Goal: Communication & Community: Answer question/provide support

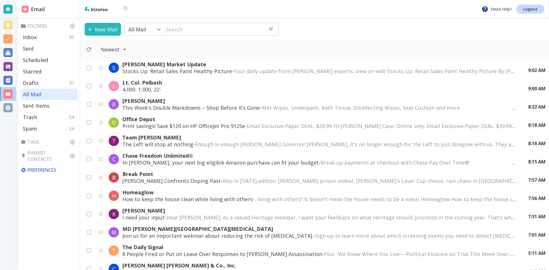
scroll to position [200, 0]
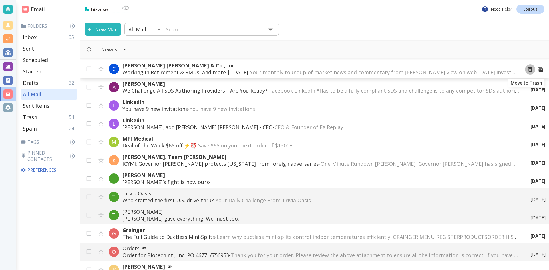
click at [527, 69] on icon "Move to Trash" at bounding box center [530, 69] width 6 height 6
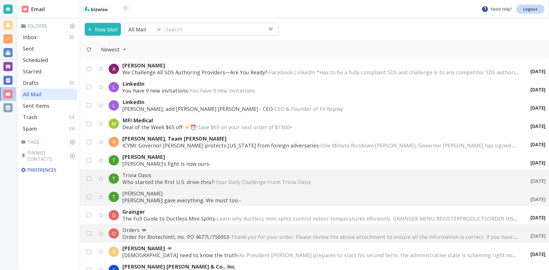
click at [267, 70] on p "We Challenge All SDS Authoring Providers—Are You Ready? - Facebook LinkedIn *Ha…" at bounding box center [320, 72] width 397 height 7
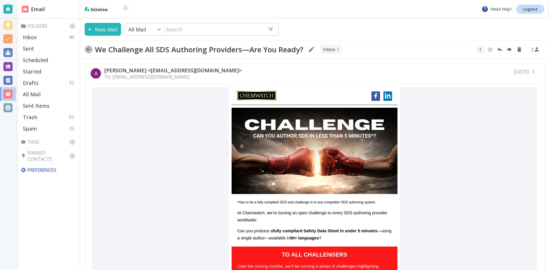
click at [88, 48] on icon "button" at bounding box center [88, 49] width 7 height 7
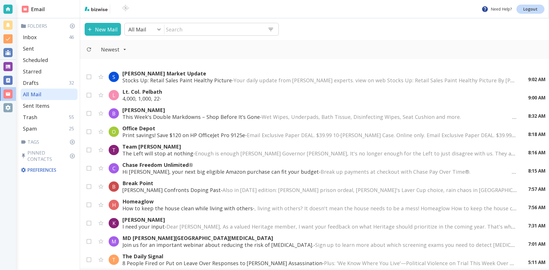
scroll to position [200, 0]
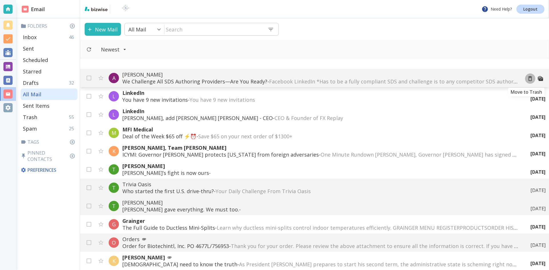
click at [527, 78] on icon "Move to Trash" at bounding box center [530, 78] width 6 height 6
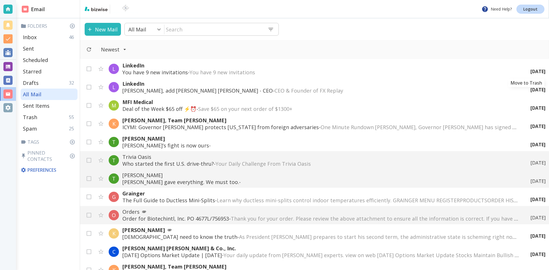
click at [0, 0] on icon "Move to Trash" at bounding box center [0, 0] width 0 height 0
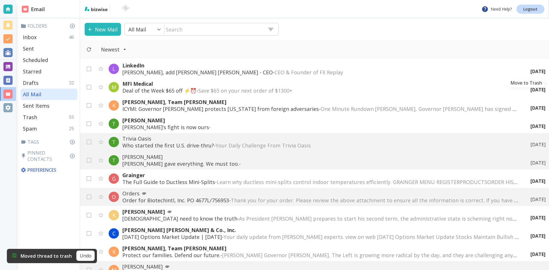
click at [0, 0] on icon "Move to Trash" at bounding box center [0, 0] width 0 height 0
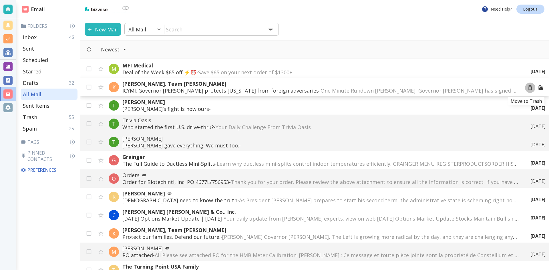
click at [527, 87] on icon "Move to Trash" at bounding box center [530, 88] width 6 height 6
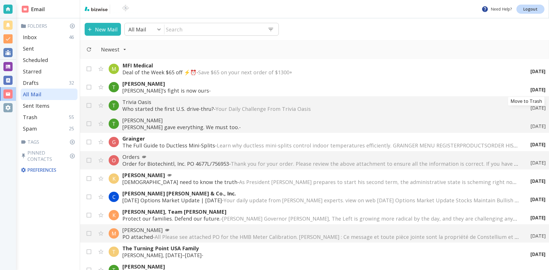
click at [0, 0] on icon "Move to Trash" at bounding box center [0, 0] width 0 height 0
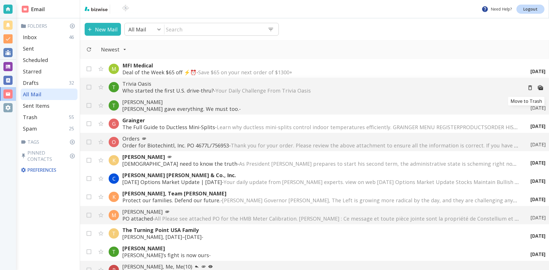
click at [527, 87] on icon "Move to Trash" at bounding box center [530, 88] width 6 height 6
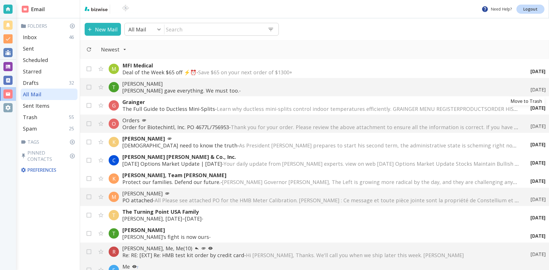
click at [526, 87] on div "[DATE]" at bounding box center [536, 90] width 20 height 6
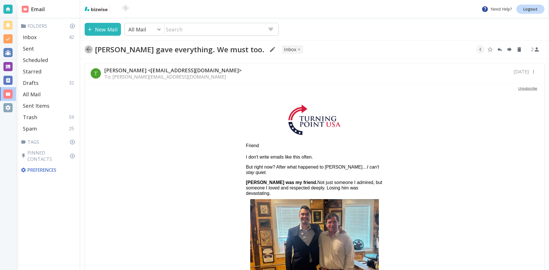
click at [89, 49] on icon "button" at bounding box center [88, 49] width 7 height 7
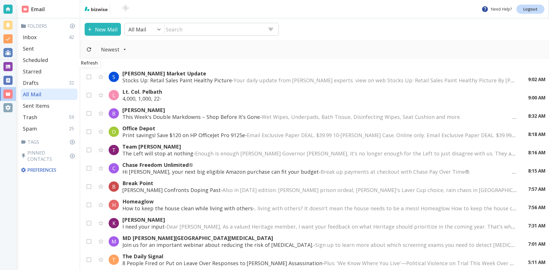
scroll to position [200, 0]
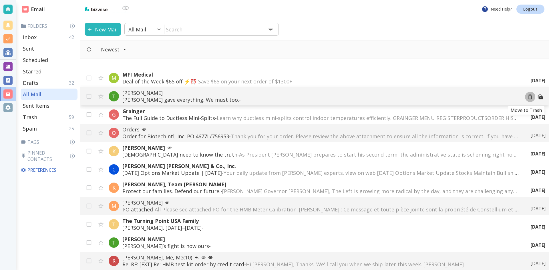
click at [527, 97] on icon "Move to Trash" at bounding box center [530, 97] width 6 height 6
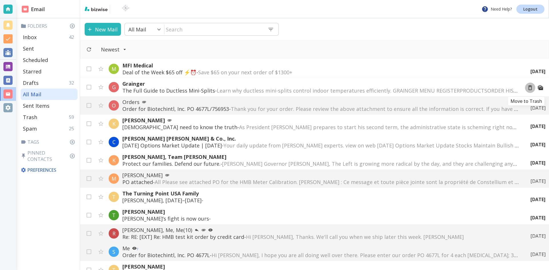
click at [527, 88] on icon "Move to Trash" at bounding box center [530, 88] width 6 height 6
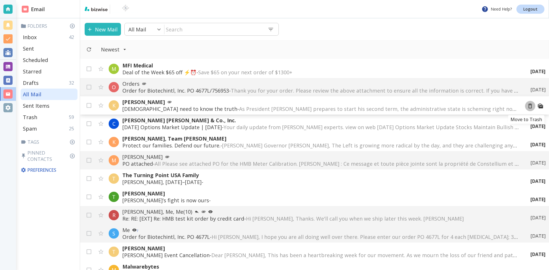
click at [527, 106] on icon "Move to Trash" at bounding box center [530, 106] width 6 height 6
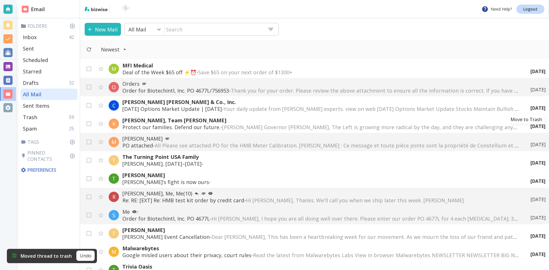
click at [0, 0] on icon "Move to Trash" at bounding box center [0, 0] width 0 height 0
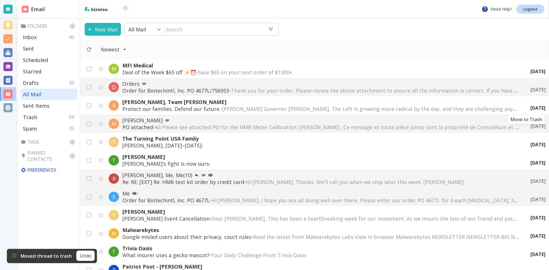
click at [0, 0] on icon "Move to Trash" at bounding box center [0, 0] width 0 height 0
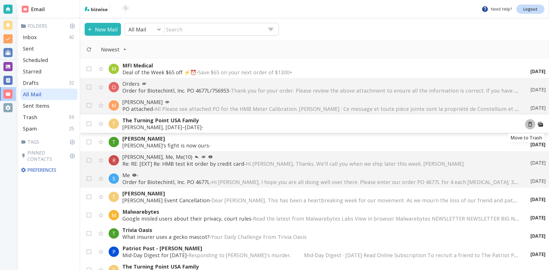
click at [527, 125] on icon "Move to Trash" at bounding box center [530, 124] width 6 height 6
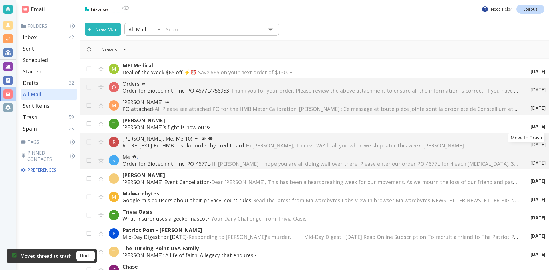
click at [0, 0] on icon "Move to Trash" at bounding box center [0, 0] width 0 height 0
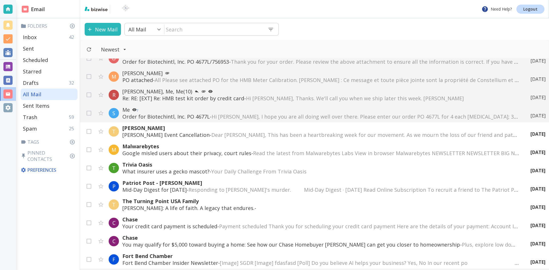
scroll to position [257, 0]
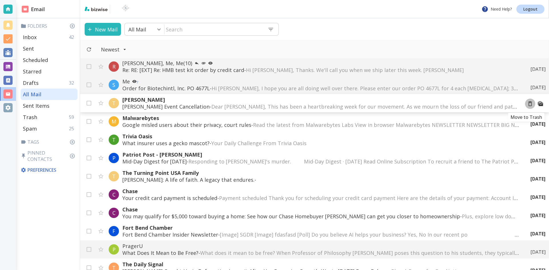
click at [527, 104] on icon "Move to Trash" at bounding box center [530, 104] width 6 height 6
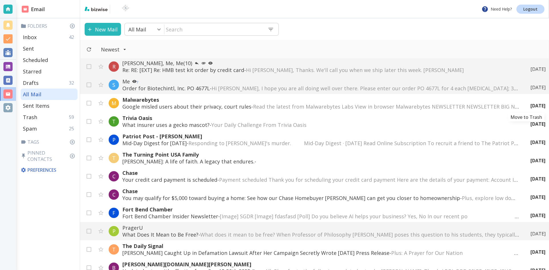
click at [0, 0] on icon "Move to Trash" at bounding box center [0, 0] width 0 height 0
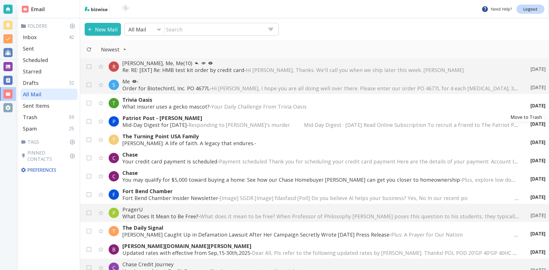
click at [0, 0] on icon "Move to Trash" at bounding box center [0, 0] width 0 height 0
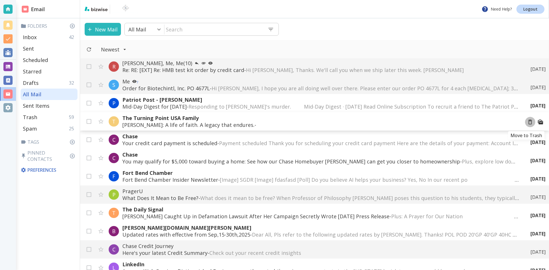
click at [527, 122] on icon "Move to Trash" at bounding box center [530, 122] width 6 height 6
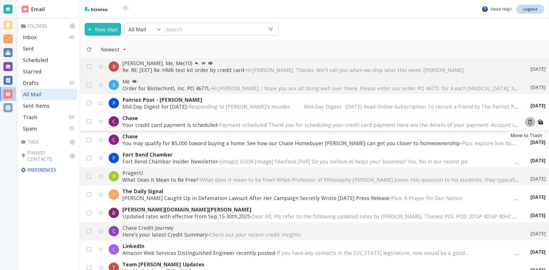
click at [527, 123] on icon "Move to Trash" at bounding box center [530, 122] width 6 height 6
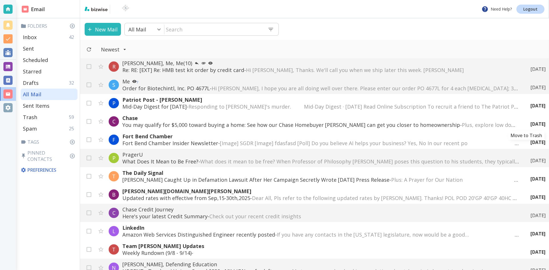
click at [0, 0] on icon "Move to Trash" at bounding box center [0, 0] width 0 height 0
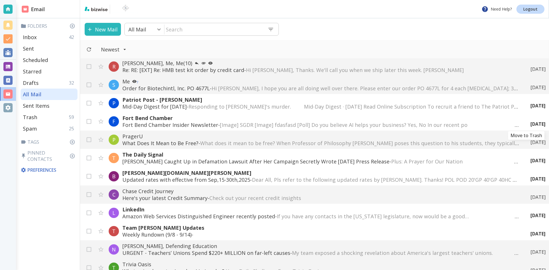
click at [0, 0] on icon "Move to Trash" at bounding box center [0, 0] width 0 height 0
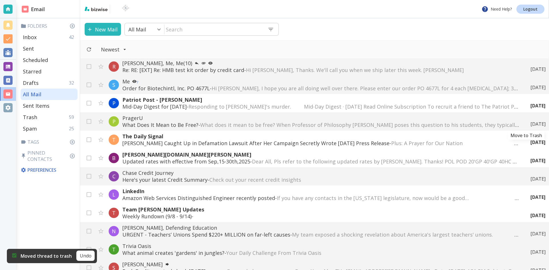
click at [0, 0] on icon "Move to Trash" at bounding box center [0, 0] width 0 height 0
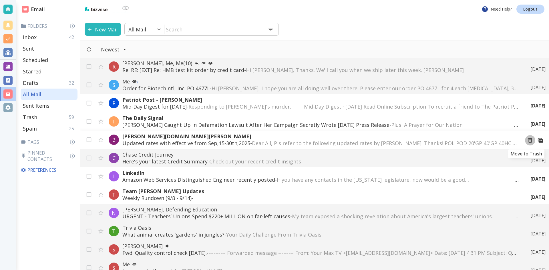
click at [527, 140] on icon "Move to Trash" at bounding box center [530, 140] width 6 height 6
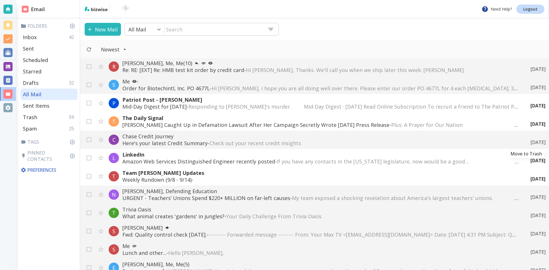
click at [0, 0] on icon "Move to Trash" at bounding box center [0, 0] width 0 height 0
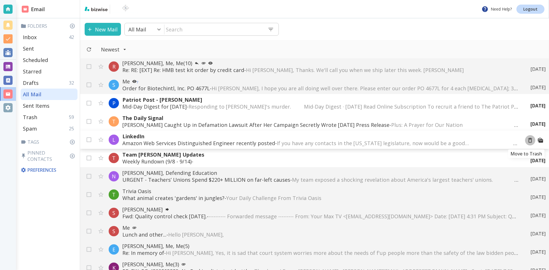
click at [527, 140] on icon "Move to Trash" at bounding box center [530, 140] width 6 height 6
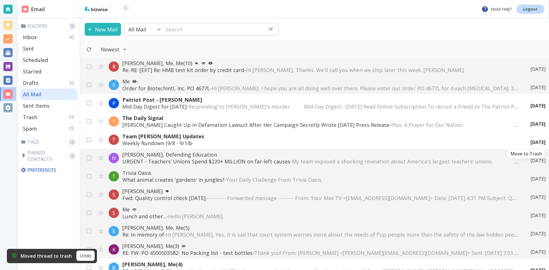
click at [0, 0] on icon "Move to Trash" at bounding box center [0, 0] width 0 height 0
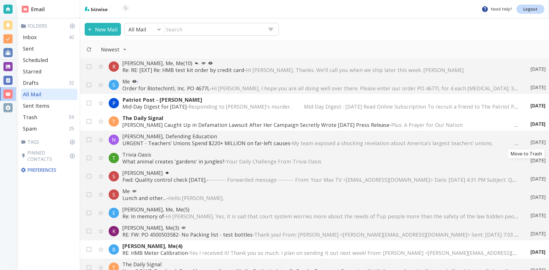
click at [0, 0] on icon "Move to Trash" at bounding box center [0, 0] width 0 height 0
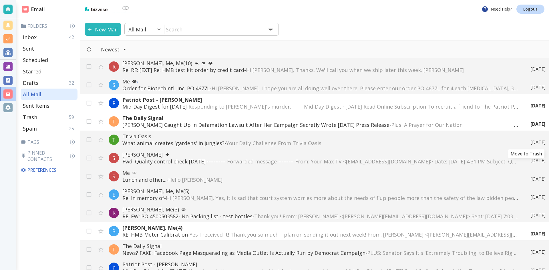
click at [0, 0] on icon "Move to Trash" at bounding box center [0, 0] width 0 height 0
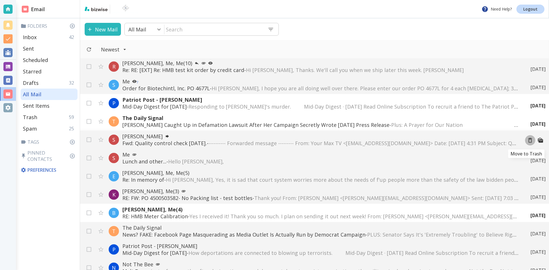
click at [527, 140] on icon "Move to Trash" at bounding box center [530, 140] width 6 height 6
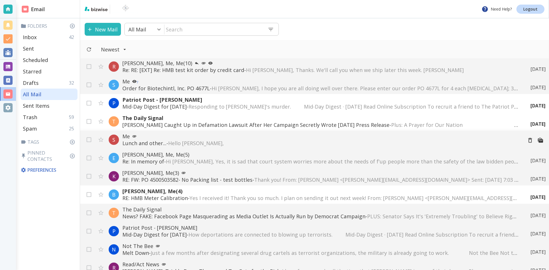
click at [178, 142] on span "Hello George," at bounding box center [196, 143] width 56 height 7
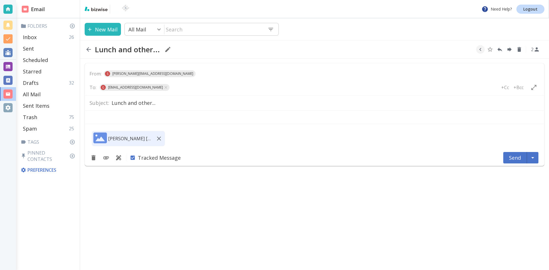
type textarea "<p>Hello George,</p> <p>&nbsp;</p> <div id="_rc_sig"></div>"
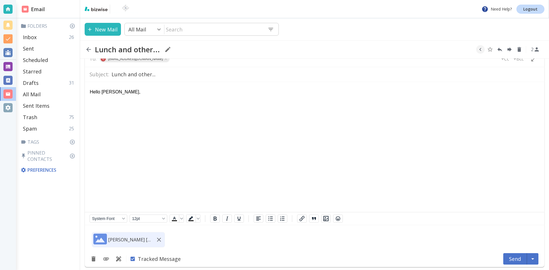
scroll to position [31, 0]
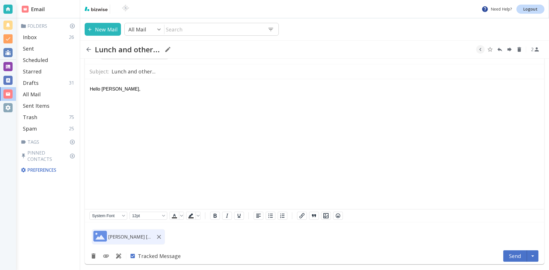
click at [136, 237] on p "[PERSON_NAME]jpg" at bounding box center [129, 237] width 43 height 6
click at [187, 239] on div "[PERSON_NAME]jpg" at bounding box center [314, 235] width 459 height 26
click at [102, 236] on img at bounding box center [100, 237] width 14 height 14
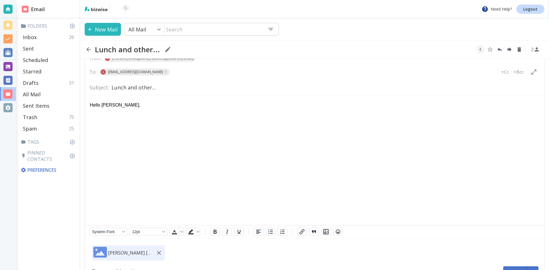
scroll to position [0, 0]
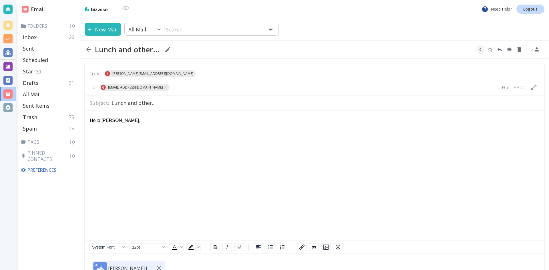
click at [170, 88] on input "text" at bounding box center [193, 87] width 46 height 8
type input "I"
type input "info@biotechintl.com"
click at [129, 122] on p "Hello George," at bounding box center [314, 120] width 449 height 6
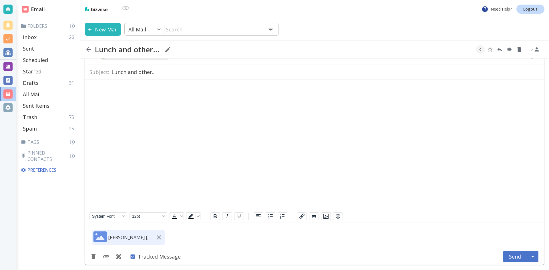
scroll to position [31, 0]
click at [513, 255] on button "Send" at bounding box center [515, 255] width 24 height 11
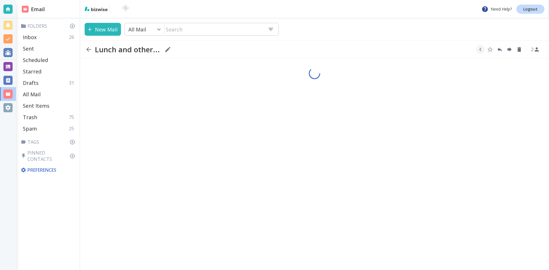
scroll to position [0, 0]
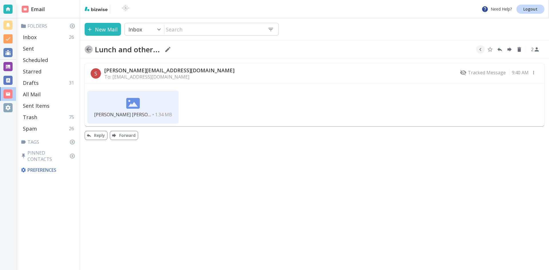
click at [89, 48] on icon "button" at bounding box center [88, 49] width 7 height 7
type input "5"
click at [89, 48] on icon "button" at bounding box center [88, 49] width 7 height 7
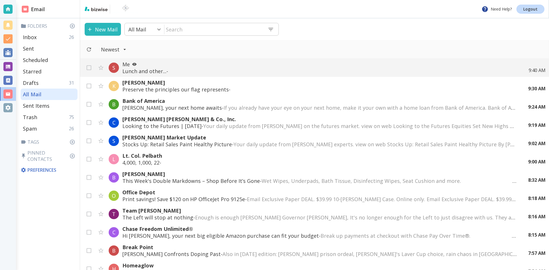
type input "0"
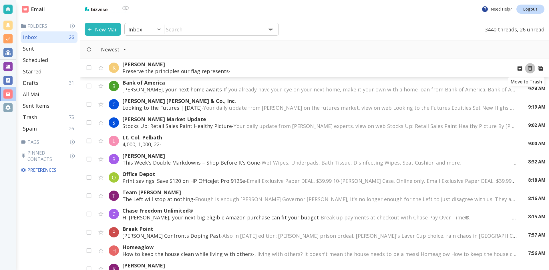
click at [527, 68] on icon "Move to Trash" at bounding box center [530, 68] width 6 height 6
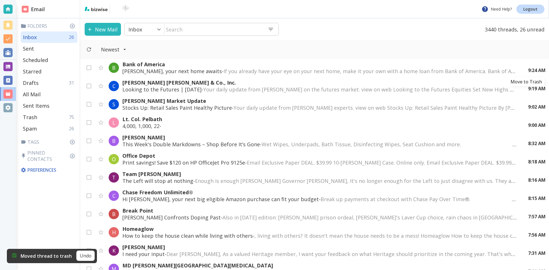
click at [0, 0] on icon "Move to Trash" at bounding box center [0, 0] width 0 height 0
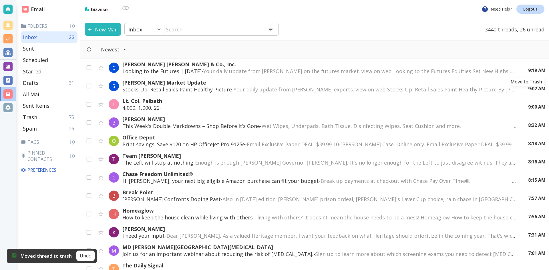
click at [0, 0] on icon "Move to Trash" at bounding box center [0, 0] width 0 height 0
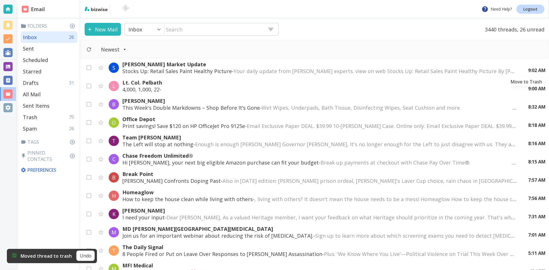
click at [0, 0] on icon "Move to Trash" at bounding box center [0, 0] width 0 height 0
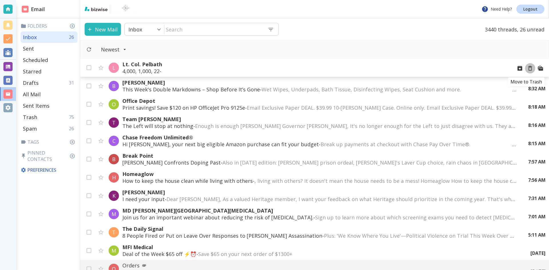
click at [527, 69] on icon "Move to Trash" at bounding box center [530, 68] width 6 height 6
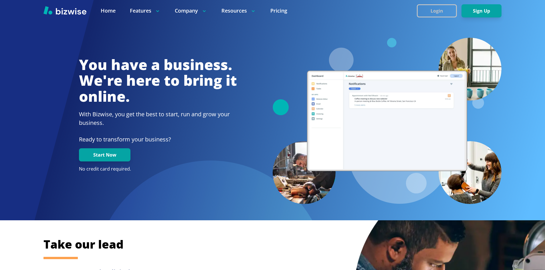
click at [432, 9] on button "Login" at bounding box center [437, 10] width 40 height 13
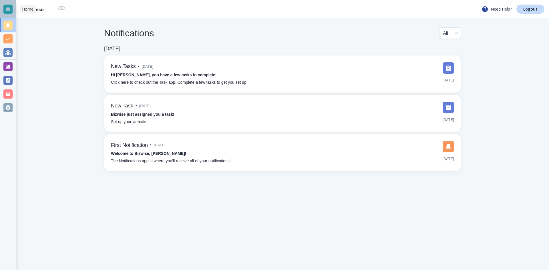
click at [9, 8] on div at bounding box center [7, 9] width 9 height 9
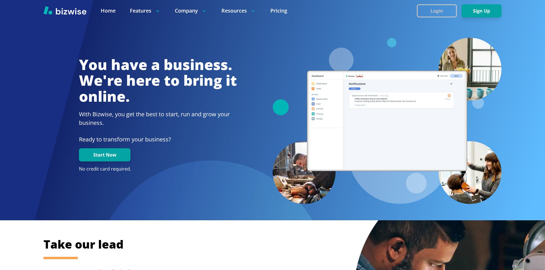
click at [438, 9] on button "Login" at bounding box center [437, 10] width 40 height 13
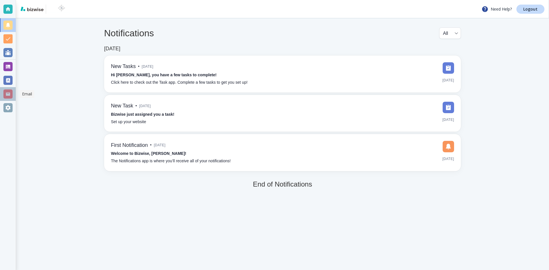
click at [7, 94] on div at bounding box center [7, 93] width 9 height 9
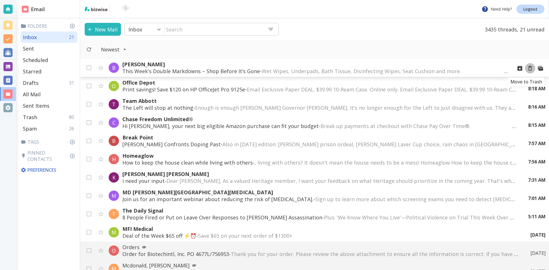
click at [528, 67] on icon "Move to Trash" at bounding box center [530, 68] width 4 height 5
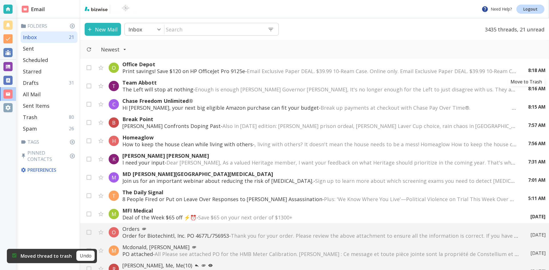
click at [0, 0] on icon "Move to Trash" at bounding box center [0, 0] width 0 height 0
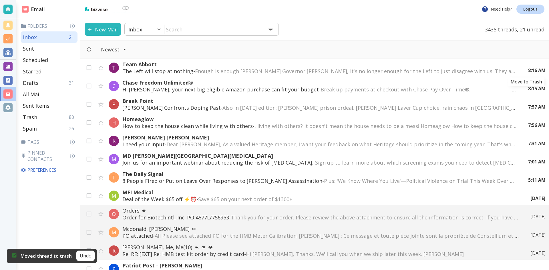
click at [0, 0] on icon "Move to Trash" at bounding box center [0, 0] width 0 height 0
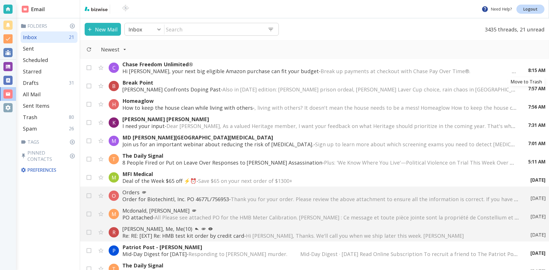
click at [0, 0] on icon "Move to Trash" at bounding box center [0, 0] width 0 height 0
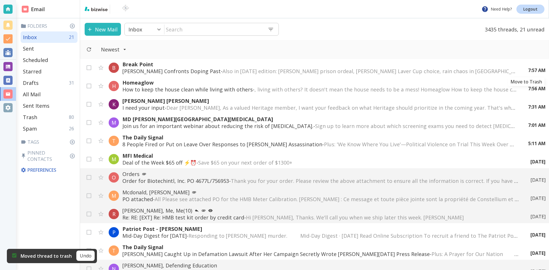
click at [0, 0] on icon "Move to Trash" at bounding box center [0, 0] width 0 height 0
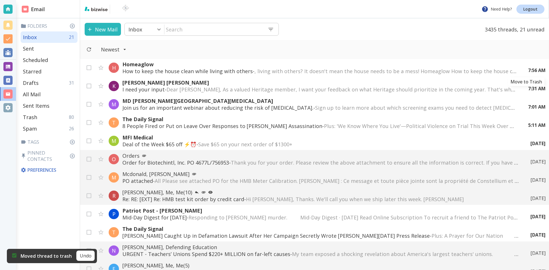
click at [0, 0] on icon "Move to Trash" at bounding box center [0, 0] width 0 height 0
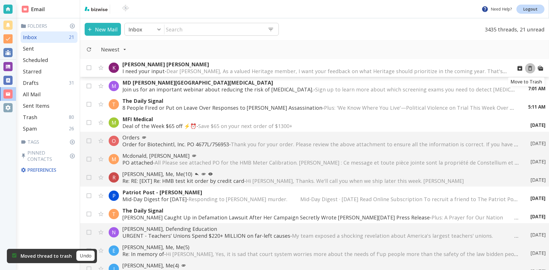
click at [527, 68] on icon "Move to Trash" at bounding box center [530, 68] width 6 height 6
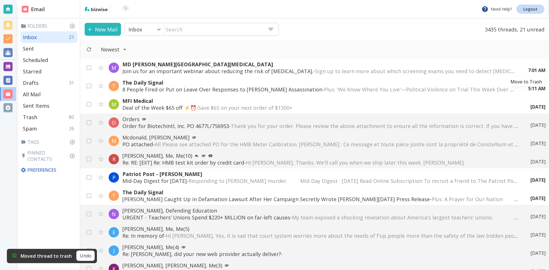
click at [0, 0] on icon "Move to Trash" at bounding box center [0, 0] width 0 height 0
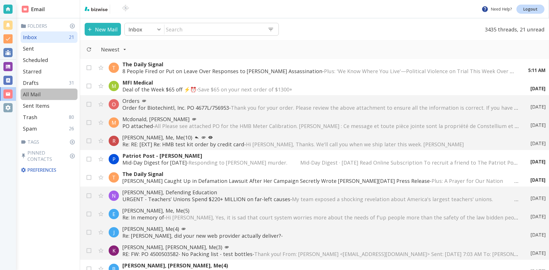
click at [32, 93] on p "All Mail" at bounding box center [32, 94] width 18 height 7
type input "5"
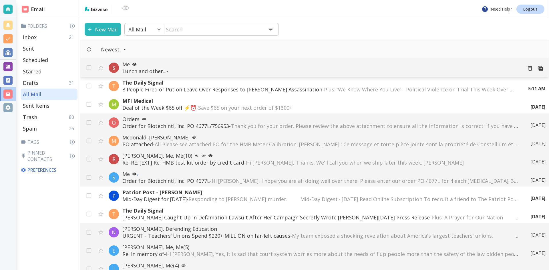
click at [145, 63] on p "Me" at bounding box center [320, 64] width 396 height 7
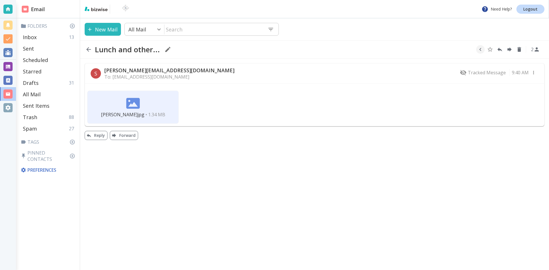
click at [134, 102] on img at bounding box center [133, 104] width 14 height 14
click at [127, 134] on button "Forward" at bounding box center [124, 135] width 28 height 9
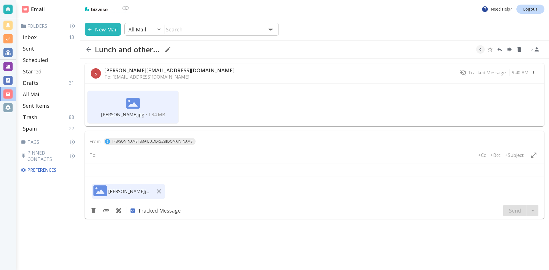
type textarea "<br> <div class="gmail_quote"> <br>---------- Forwarded message ---------<br> F…"
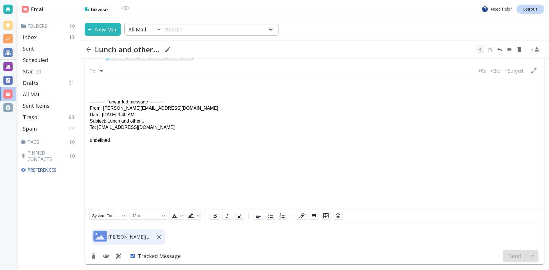
type input "e"
click at [88, 48] on icon "button" at bounding box center [88, 49] width 7 height 7
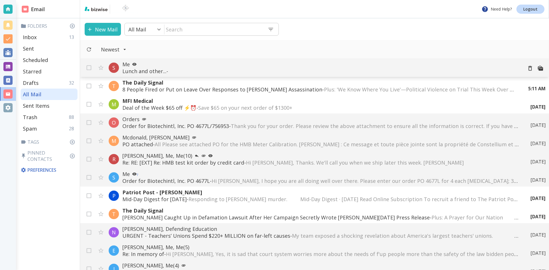
click at [197, 67] on p "Me" at bounding box center [320, 64] width 396 height 7
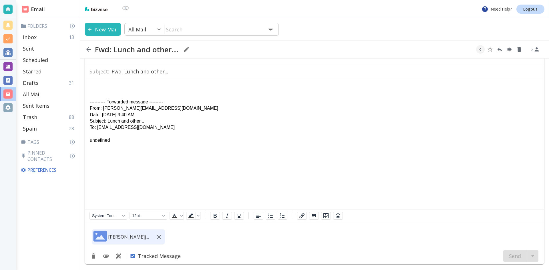
scroll to position [71, 0]
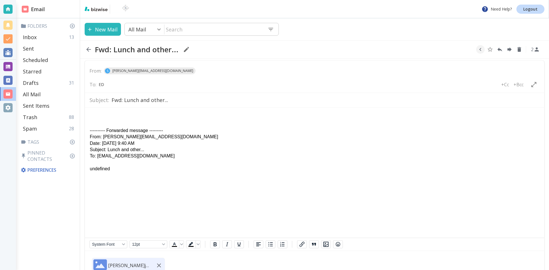
type input "E"
type input "l"
click at [88, 49] on icon "button" at bounding box center [88, 49] width 7 height 7
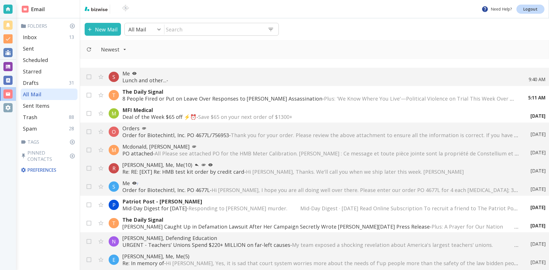
click at [191, 24] on input "text" at bounding box center [213, 29] width 99 height 12
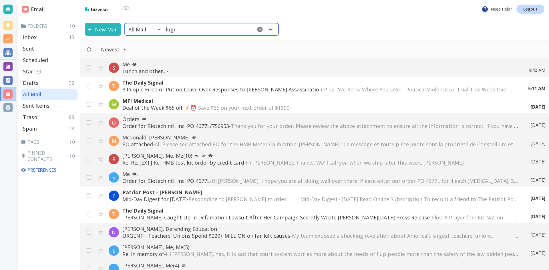
type input "lugin"
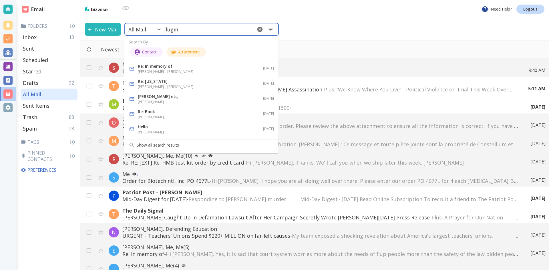
click at [152, 81] on p "Re: [US_STATE]" at bounding box center [178, 81] width 80 height 7
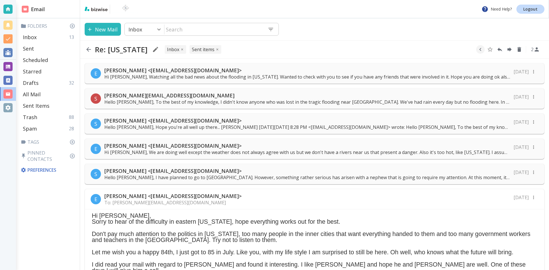
click at [89, 49] on icon "button" at bounding box center [88, 49] width 7 height 7
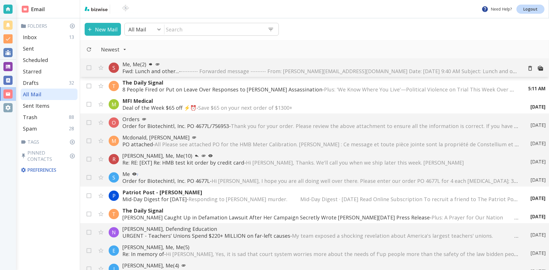
click at [161, 69] on p "Fwd: Lunch and other... - ---------- Forwarded message --------- From: [PERSON_…" at bounding box center [320, 71] width 396 height 7
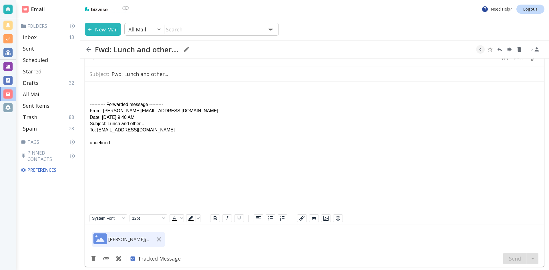
scroll to position [99, 0]
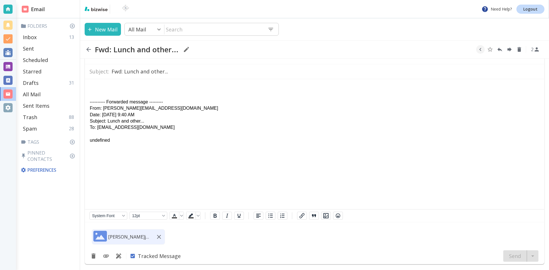
click at [179, 50] on div "Fwd: Lunch and other..." at bounding box center [139, 50] width 108 height 14
drag, startPoint x: 179, startPoint y: 50, endPoint x: 82, endPoint y: 54, distance: 97.3
click at [83, 51] on div "Fwd: Lunch and other... 2" at bounding box center [314, 49] width 469 height 18
click at [181, 63] on div "To: +Cc +Bcc" at bounding box center [316, 56] width 455 height 16
click at [509, 49] on icon "Forward" at bounding box center [510, 49] width 4 height 4
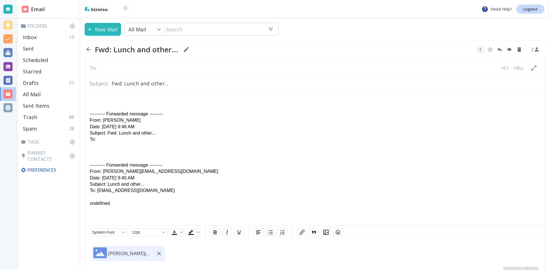
scroll to position [104, 0]
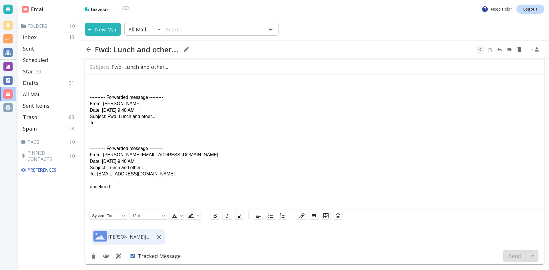
click at [88, 49] on icon "button" at bounding box center [88, 49] width 7 height 7
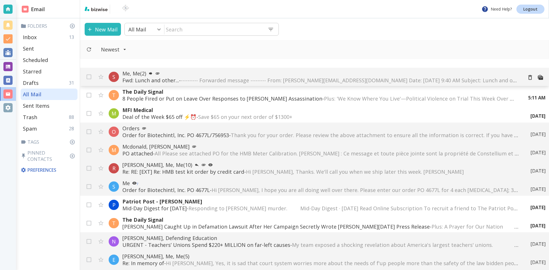
click at [222, 78] on span "---------- Forwarded message --------- From: [PERSON_NAME][EMAIL_ADDRESS][DOMAI…" at bounding box center [414, 80] width 467 height 7
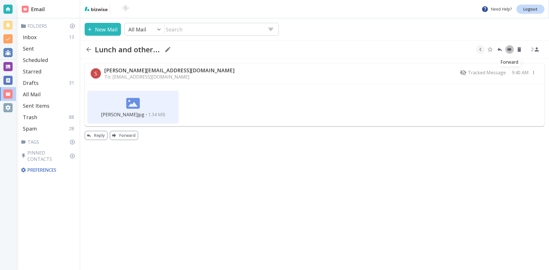
click at [509, 49] on icon "Forward" at bounding box center [510, 49] width 4 height 4
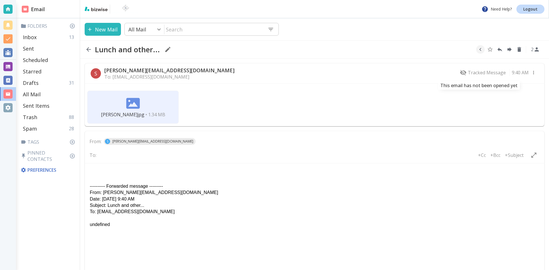
click at [478, 72] on p "Tracked Message" at bounding box center [483, 72] width 46 height 7
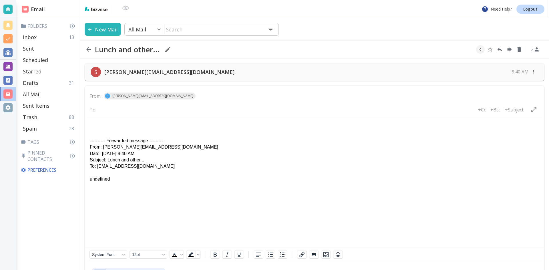
click at [104, 110] on input "text" at bounding box center [122, 110] width 46 height 8
type input "[EMAIL_ADDRESS][DOMAIN_NAME]"
click at [104, 116] on div "To: E [EMAIL_ADDRESS][DOMAIN_NAME] +Cc +Bcc +Subject" at bounding box center [316, 110] width 455 height 16
click at [96, 118] on html "---------- Forwarded message --------- From: [PERSON_NAME][EMAIL_ADDRESS][DOMAI…" at bounding box center [314, 152] width 459 height 69
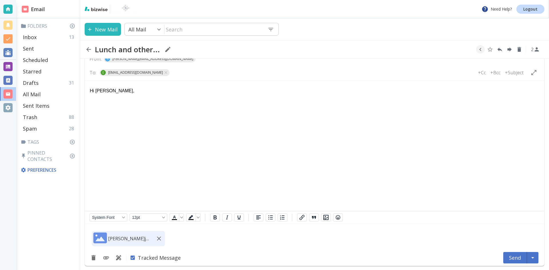
scroll to position [39, 0]
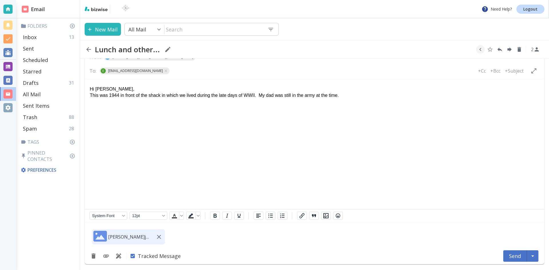
click at [108, 95] on div "This was 1944 in front of the shack in which we lived during the late days of W…" at bounding box center [314, 95] width 449 height 6
click at [117, 96] on div "This was 1944 in front of the shack in which we lived during the late days of W…" at bounding box center [314, 95] width 449 height 6
click at [367, 95] on div "This was spring of 1945 in front of the shack in which we lived during the late…" at bounding box center [314, 95] width 449 height 6
click at [130, 102] on div "Cameras were rare. I think one of my aunts took this picture. I was 3 1/2." at bounding box center [314, 102] width 449 height 6
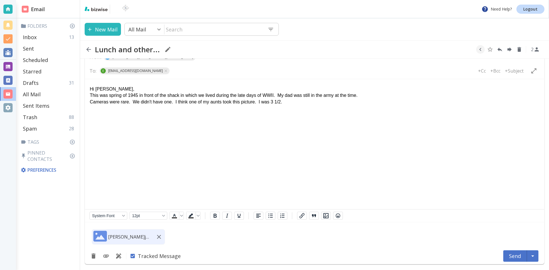
click at [285, 102] on div "Cameras were rare. We didn't have one. I think one of my aunts took this pictur…" at bounding box center [314, 102] width 449 height 6
click at [510, 256] on button "Send" at bounding box center [515, 255] width 24 height 11
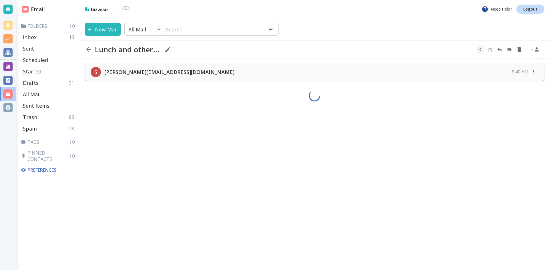
scroll to position [0, 0]
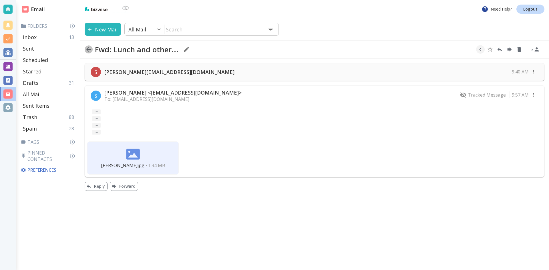
click at [89, 48] on icon "button" at bounding box center [88, 49] width 7 height 7
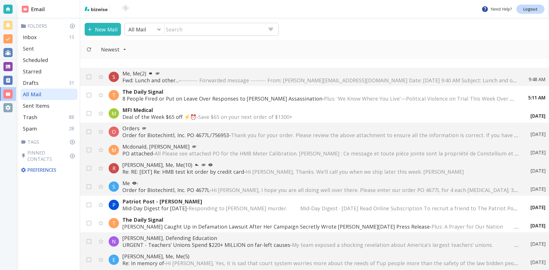
click at [28, 47] on p "Sent" at bounding box center [28, 48] width 11 height 7
type input "1"
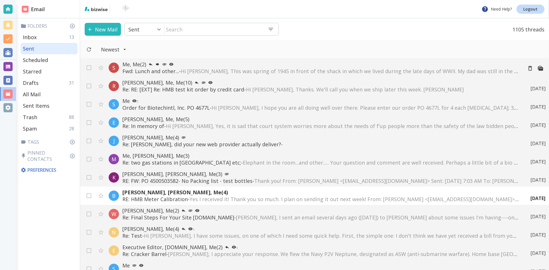
click at [210, 70] on span "Hi [PERSON_NAME], This was spring of 1945 in front of the shack in which we liv…" at bounding box center [435, 71] width 509 height 7
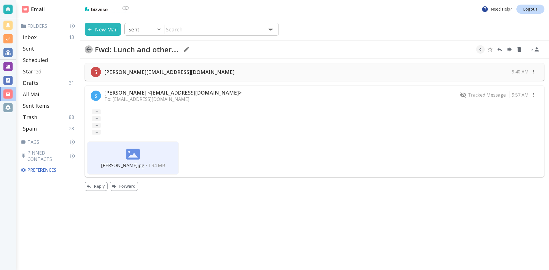
click at [88, 49] on icon "button" at bounding box center [88, 49] width 7 height 7
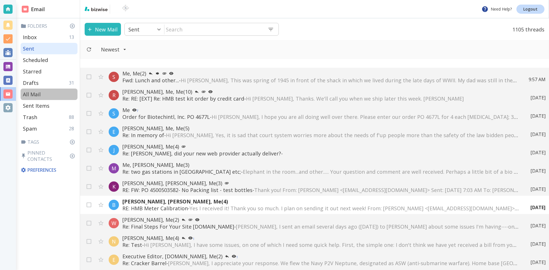
click at [32, 94] on p "All Mail" at bounding box center [32, 94] width 18 height 7
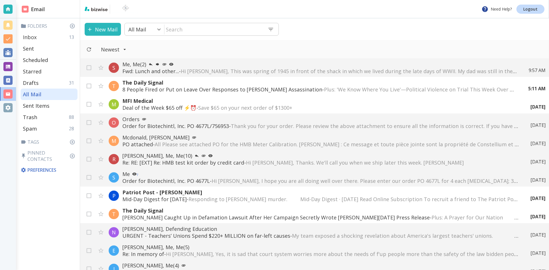
click at [34, 35] on p "Inbox" at bounding box center [30, 37] width 14 height 7
type input "0"
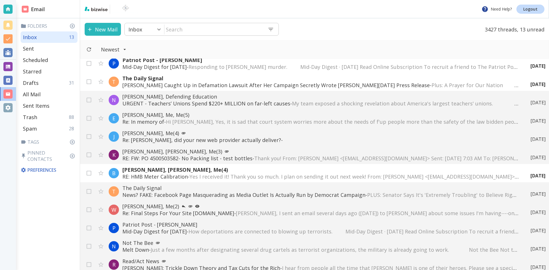
scroll to position [114, 0]
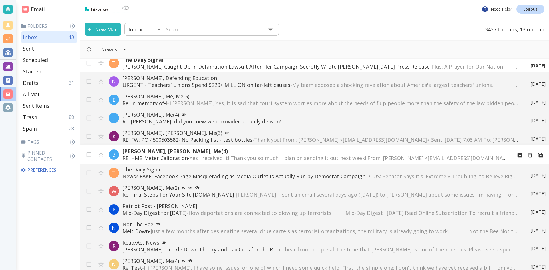
click at [154, 150] on p "[PERSON_NAME], Me (4)" at bounding box center [314, 151] width 385 height 7
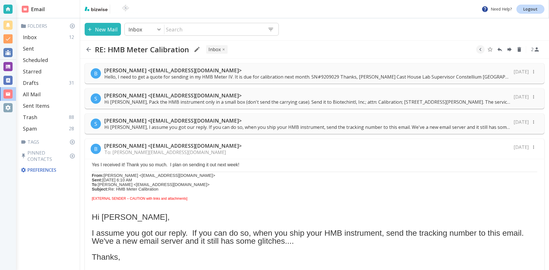
click at [175, 144] on p "[PERSON_NAME] <[EMAIL_ADDRESS][DOMAIN_NAME]>" at bounding box center [172, 145] width 137 height 7
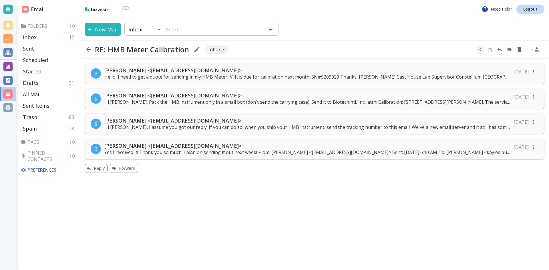
click at [175, 144] on p "[PERSON_NAME] <[EMAIL_ADDRESS][DOMAIN_NAME]>" at bounding box center [307, 145] width 406 height 7
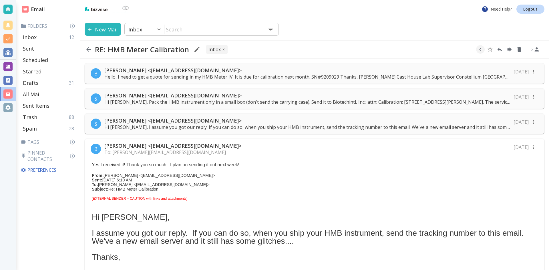
click at [147, 150] on p "To: [PERSON_NAME][EMAIL_ADDRESS][DOMAIN_NAME]" at bounding box center [172, 152] width 137 height 6
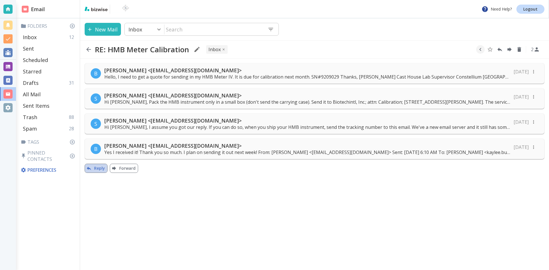
click at [99, 166] on button "Reply" at bounding box center [96, 168] width 23 height 9
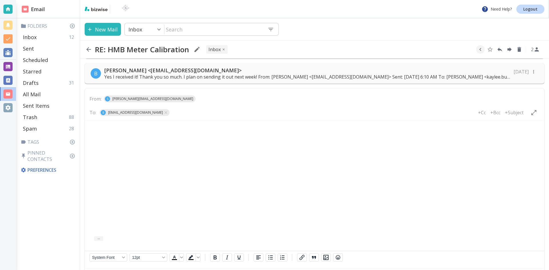
scroll to position [86, 0]
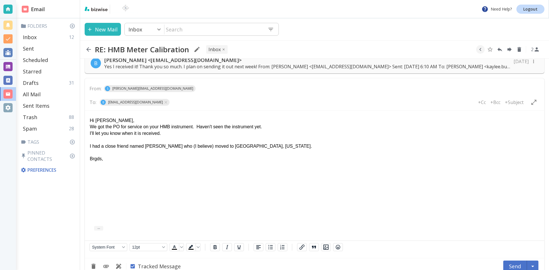
click at [90, 147] on p "I had a close friend named [PERSON_NAME] who (I believe) moved to [GEOGRAPHIC_D…" at bounding box center [314, 146] width 449 height 6
click at [107, 160] on p "Brgds," at bounding box center [314, 159] width 449 height 6
click at [101, 132] on p "I'll let you know when it is received." at bounding box center [314, 133] width 449 height 6
click at [122, 132] on p "I'll let you know when it is received." at bounding box center [314, 133] width 449 height 6
click at [514, 266] on button "Send" at bounding box center [515, 266] width 24 height 11
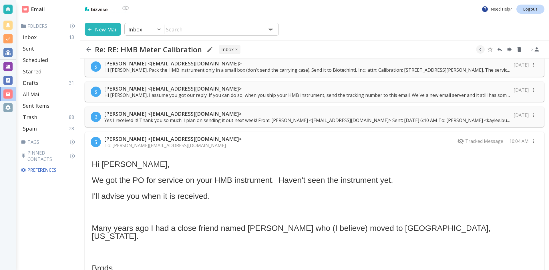
scroll to position [0, 0]
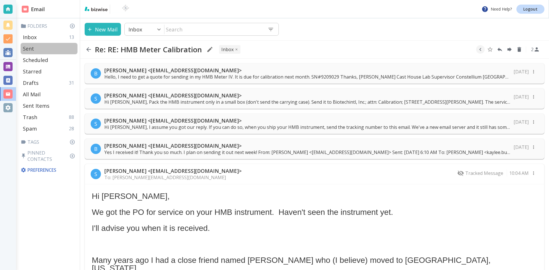
click at [27, 48] on p "Sent" at bounding box center [28, 48] width 11 height 7
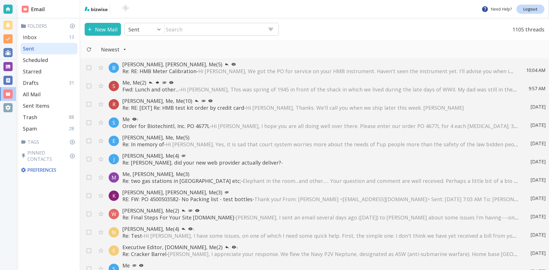
click at [33, 36] on p "Inbox" at bounding box center [30, 37] width 14 height 7
type input "0"
